Goal: Communication & Community: Ask a question

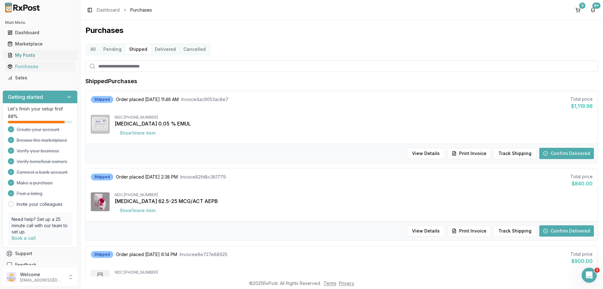
scroll to position [211, 0]
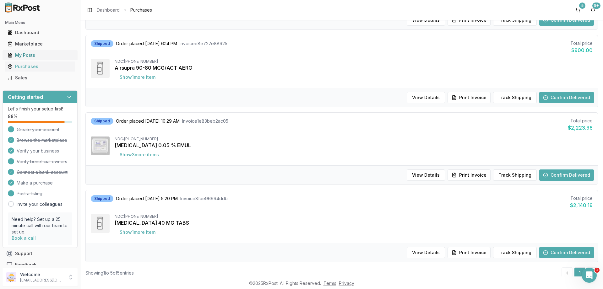
click at [24, 55] on div "My Posts" at bounding box center [40, 55] width 65 height 6
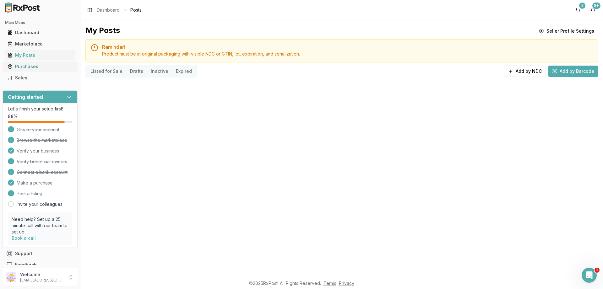
click at [28, 65] on div "Purchases" at bounding box center [40, 66] width 65 height 6
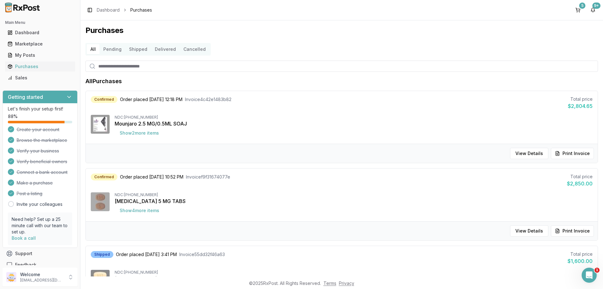
click at [136, 48] on button "Shipped" at bounding box center [138, 49] width 26 height 10
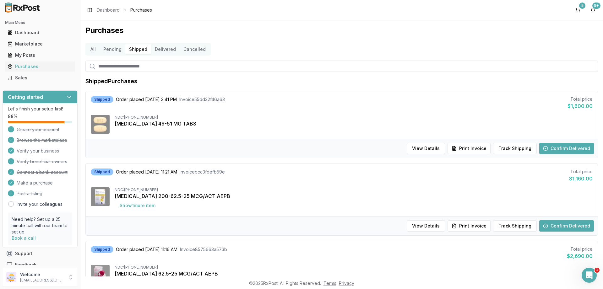
click at [169, 47] on button "Delivered" at bounding box center [165, 49] width 29 height 10
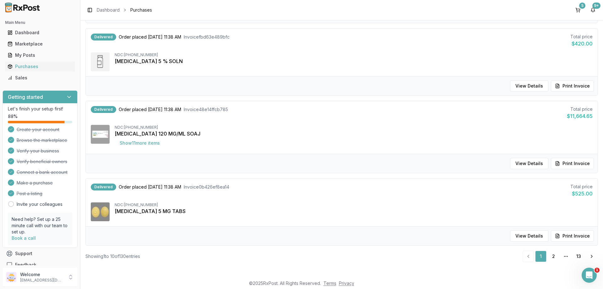
scroll to position [591, 0]
click at [552, 254] on link "2" at bounding box center [553, 255] width 11 height 11
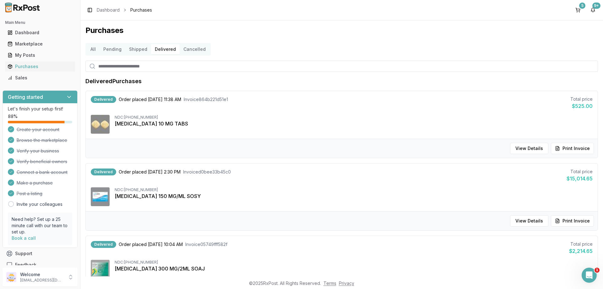
click at [129, 48] on button "Shipped" at bounding box center [138, 49] width 26 height 10
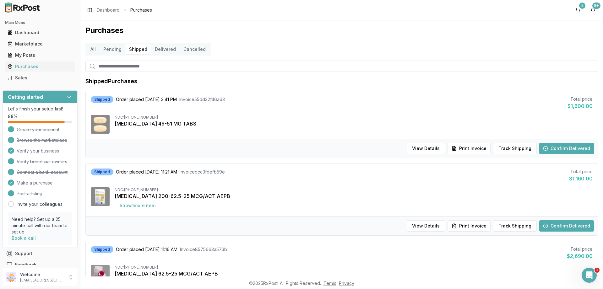
click at [166, 50] on button "Delivered" at bounding box center [165, 49] width 29 height 10
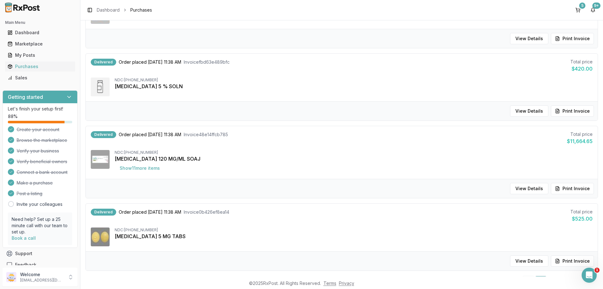
scroll to position [591, 0]
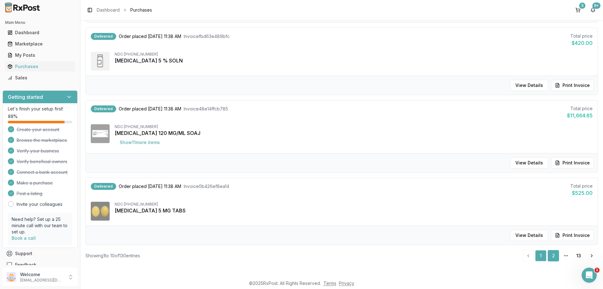
click at [554, 251] on link "2" at bounding box center [553, 255] width 11 height 11
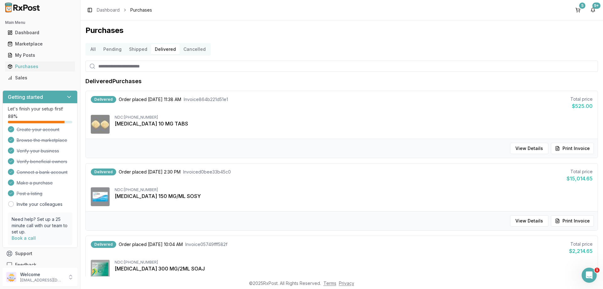
click at [132, 49] on button "Shipped" at bounding box center [138, 49] width 26 height 10
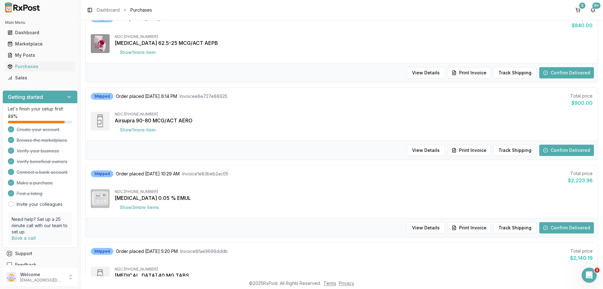
scroll to position [490, 0]
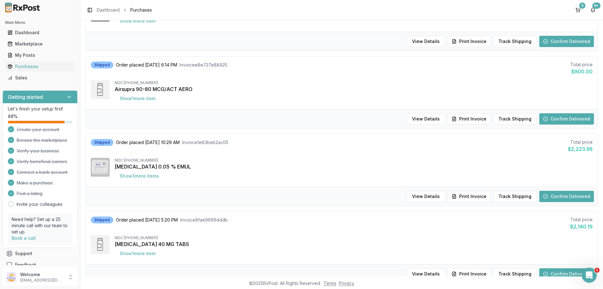
click at [553, 192] on button "Confirm Delivered" at bounding box center [566, 196] width 55 height 11
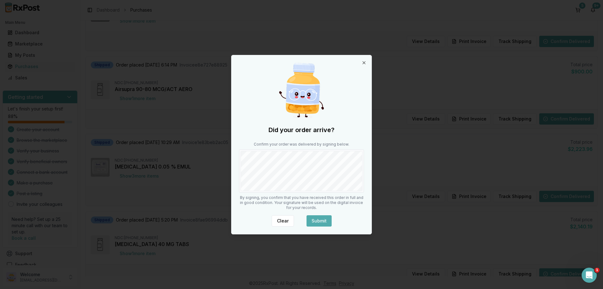
drag, startPoint x: 327, startPoint y: 221, endPoint x: 334, endPoint y: 209, distance: 14.5
click at [327, 221] on button "Submit" at bounding box center [318, 220] width 25 height 11
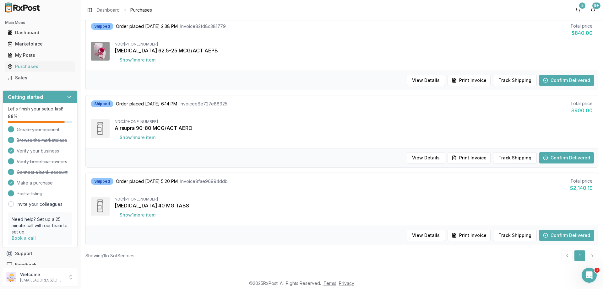
scroll to position [451, 0]
click at [559, 80] on button "Confirm Delivered" at bounding box center [566, 80] width 55 height 11
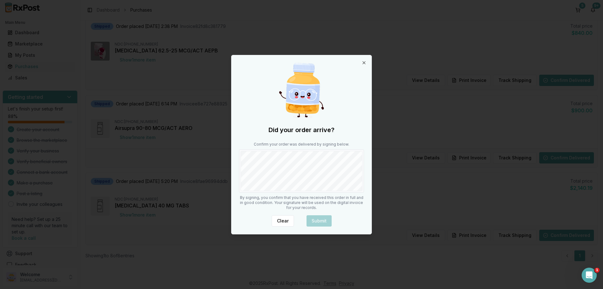
click at [311, 151] on div at bounding box center [301, 170] width 125 height 43
click at [311, 217] on button "Submit" at bounding box center [318, 220] width 25 height 11
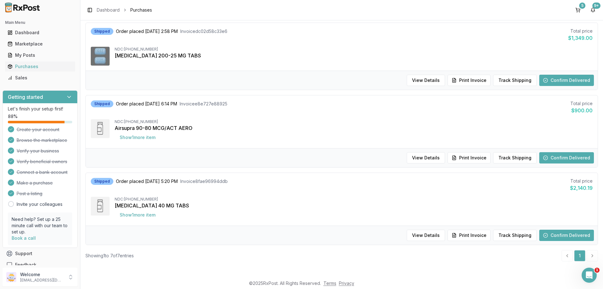
scroll to position [373, 0]
click at [565, 155] on button "Confirm Delivered" at bounding box center [566, 157] width 55 height 11
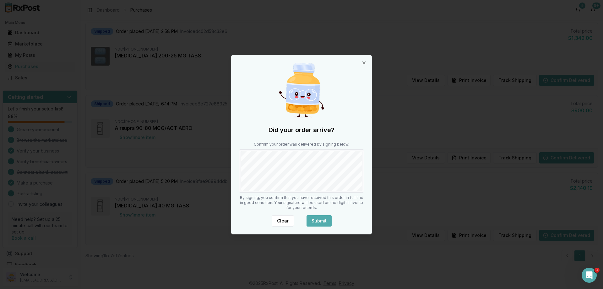
click at [319, 217] on button "Submit" at bounding box center [318, 220] width 25 height 11
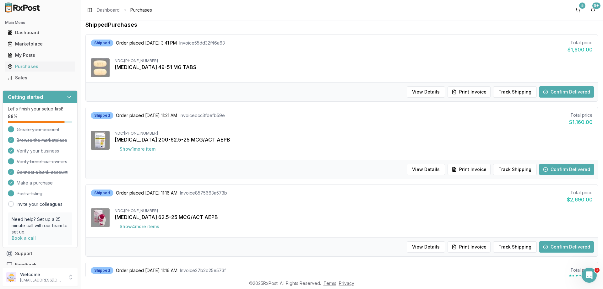
scroll to position [0, 0]
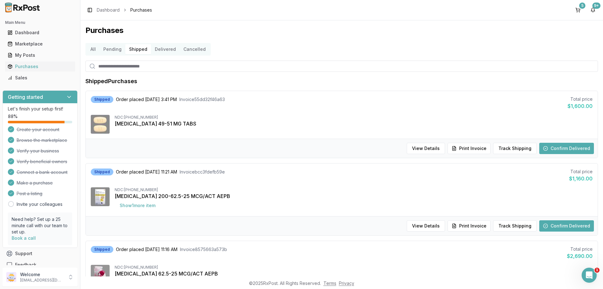
click at [155, 44] on div "All Pending Shipped Delivered Cancelled" at bounding box center [147, 49] width 125 height 13
click at [158, 48] on button "Delivered" at bounding box center [165, 49] width 29 height 10
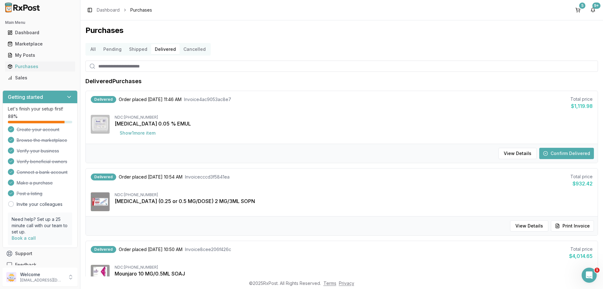
click at [560, 154] on button "Confirm Delivered" at bounding box center [566, 153] width 55 height 11
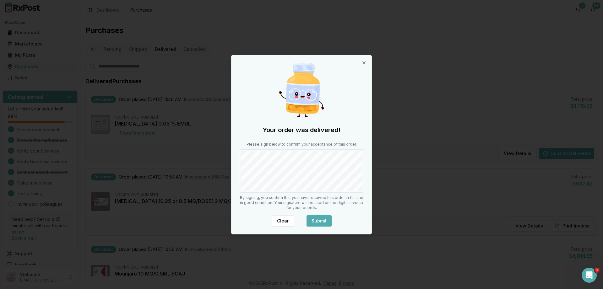
click at [317, 219] on button "Submit" at bounding box center [318, 220] width 25 height 11
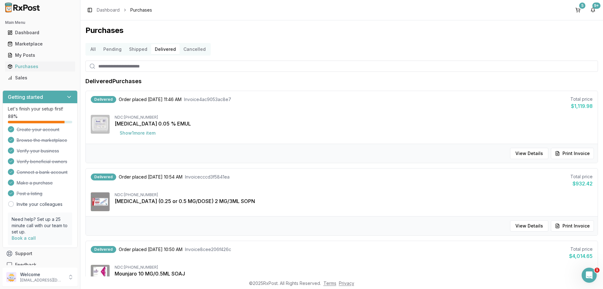
click at [140, 48] on button "Shipped" at bounding box center [138, 49] width 26 height 10
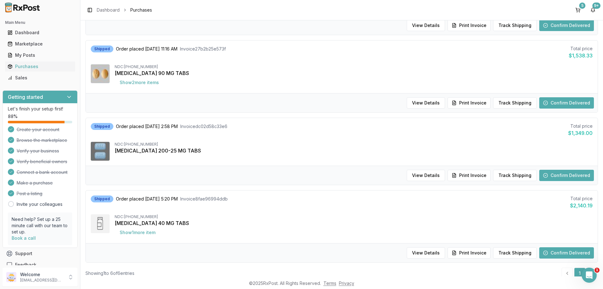
scroll to position [296, 0]
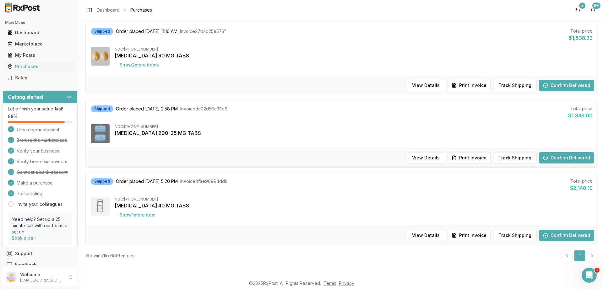
click at [568, 233] on button "Confirm Delivered" at bounding box center [566, 235] width 55 height 11
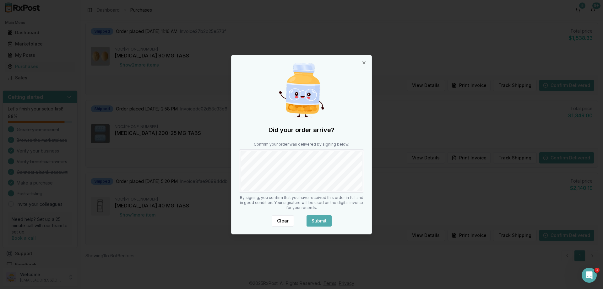
click at [324, 218] on button "Submit" at bounding box center [318, 220] width 25 height 11
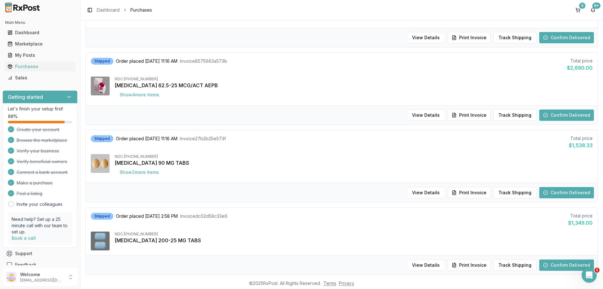
scroll to position [218, 0]
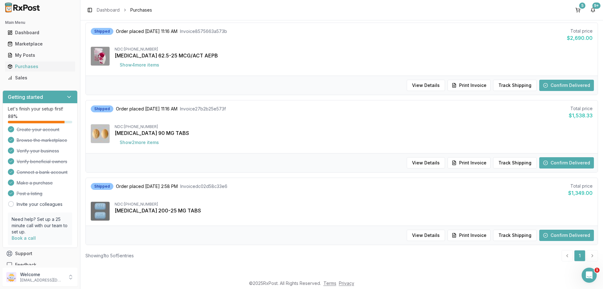
click at [568, 252] on li "pagination" at bounding box center [566, 255] width 11 height 11
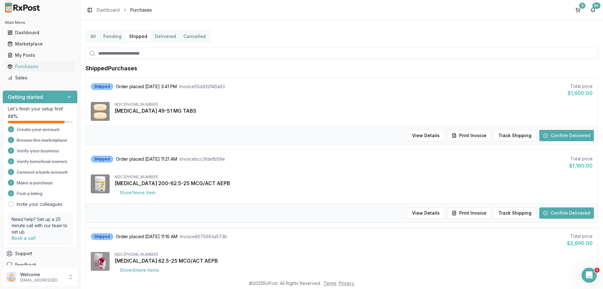
scroll to position [0, 0]
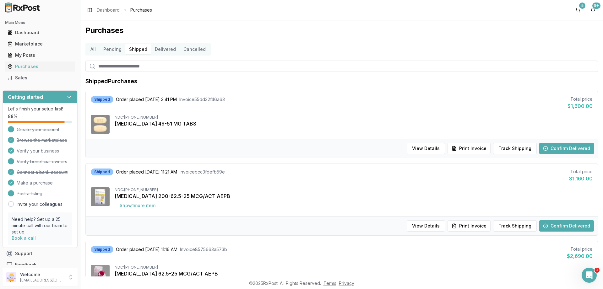
click at [155, 49] on button "Delivered" at bounding box center [165, 49] width 29 height 10
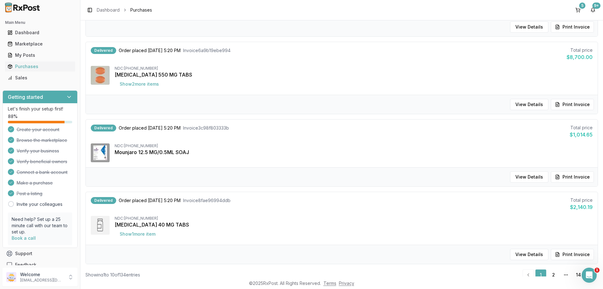
scroll to position [606, 0]
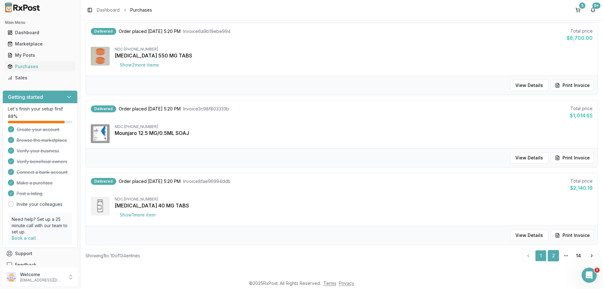
click at [556, 257] on link "2" at bounding box center [553, 255] width 11 height 11
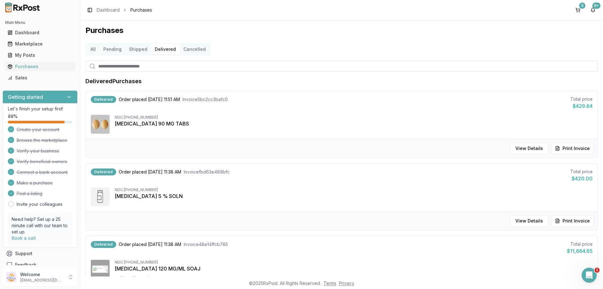
click at [184, 66] on input "search" at bounding box center [341, 66] width 512 height 11
type input "*****"
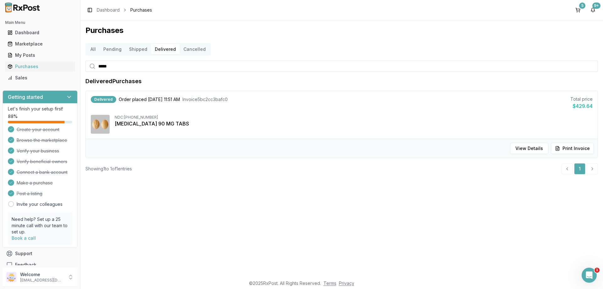
click at [268, 118] on div "NDC: [PHONE_NUMBER]" at bounding box center [354, 117] width 478 height 5
click at [260, 110] on div "Delivered Order placed [DATE] 11:51 AM Invoice 5bc2cc3bafc0 Total price $429.64…" at bounding box center [342, 115] width 512 height 48
click at [95, 50] on button "All" at bounding box center [93, 49] width 13 height 10
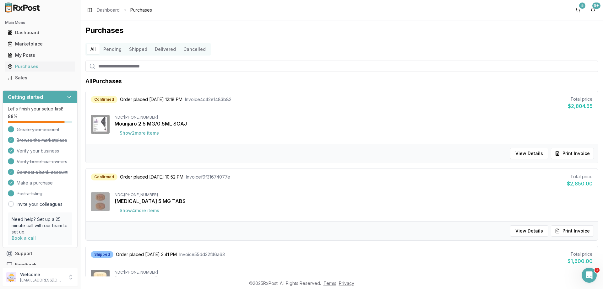
click at [159, 67] on input "search" at bounding box center [341, 66] width 512 height 11
type input "****"
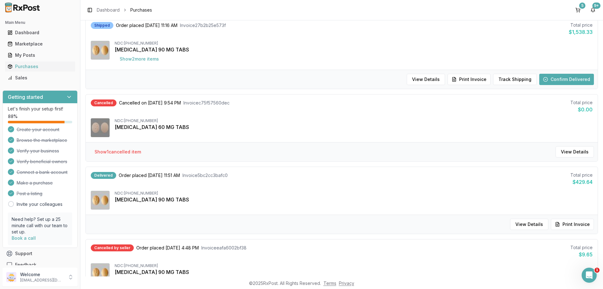
scroll to position [75, 0]
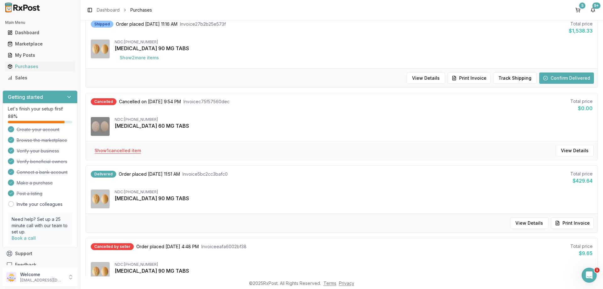
click at [125, 151] on button "Show 1 cancelled item" at bounding box center [117, 150] width 57 height 11
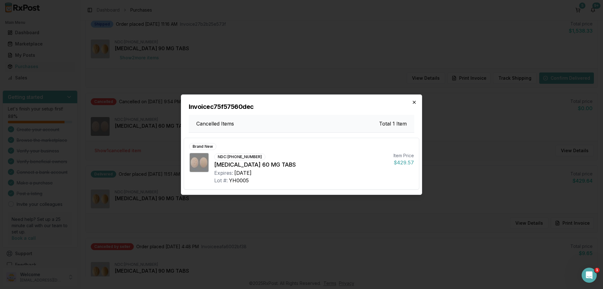
click at [413, 101] on icon "button" at bounding box center [414, 102] width 5 height 5
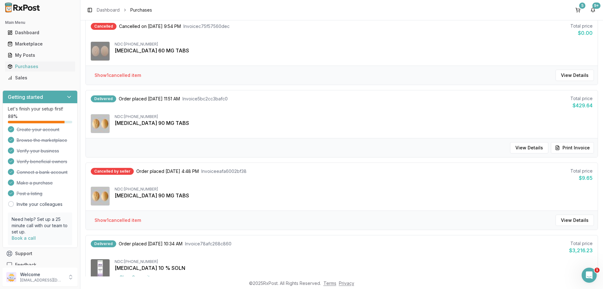
scroll to position [363, 0]
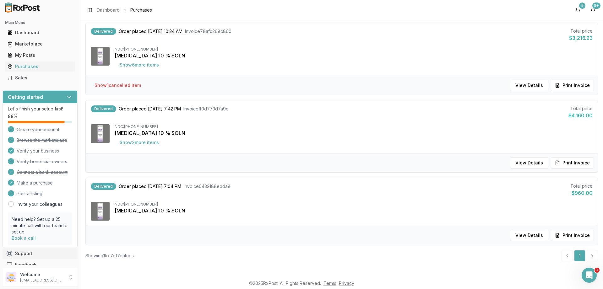
click at [38, 254] on button "Support" at bounding box center [40, 253] width 75 height 11
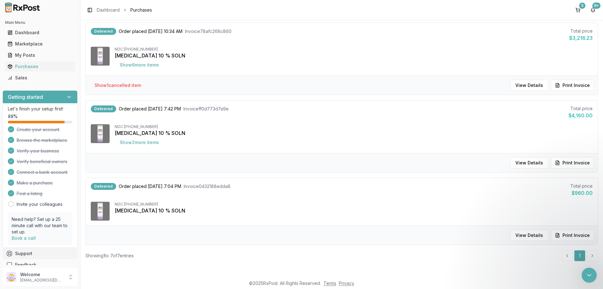
scroll to position [0, 0]
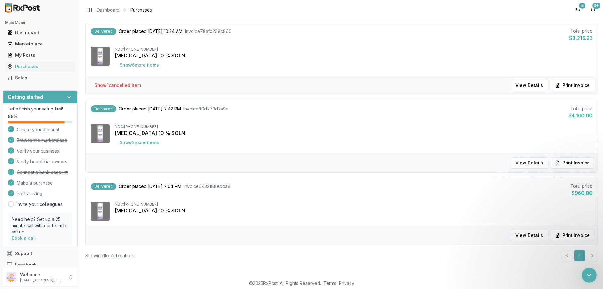
type textarea "**********"
